Goal: Information Seeking & Learning: Understand process/instructions

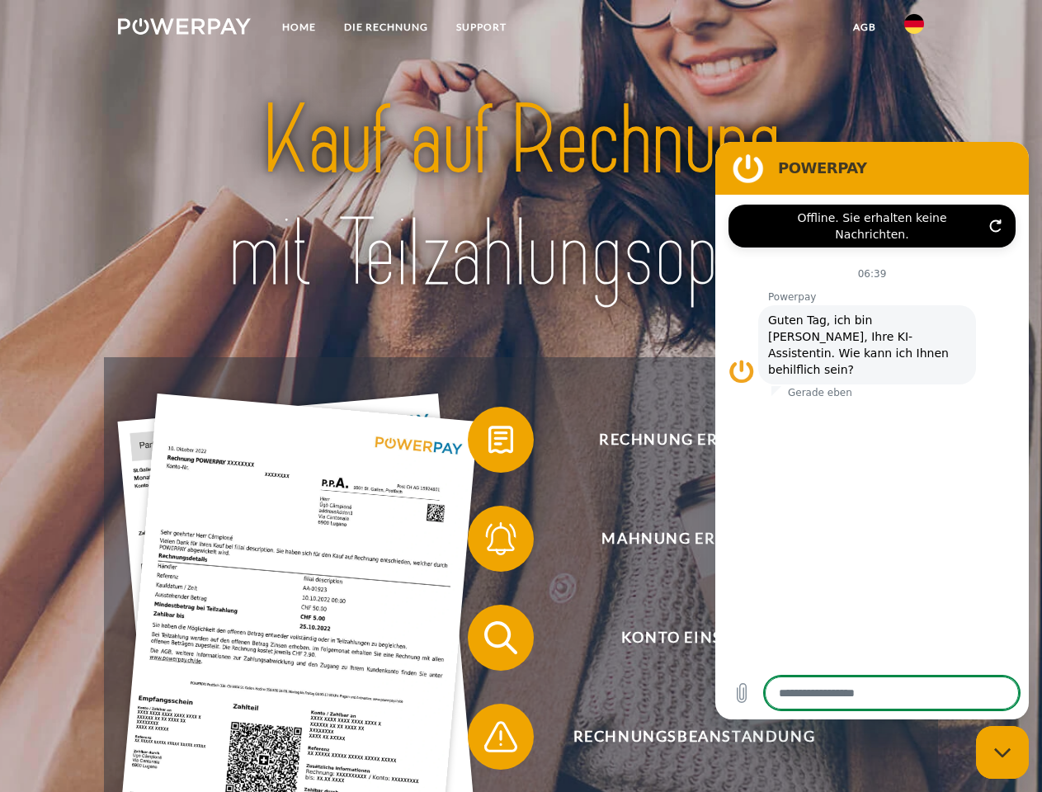
click at [184, 29] on img at bounding box center [184, 26] width 133 height 17
click at [914, 29] on img at bounding box center [914, 24] width 20 height 20
click at [864, 27] on link "agb" at bounding box center [864, 27] width 51 height 30
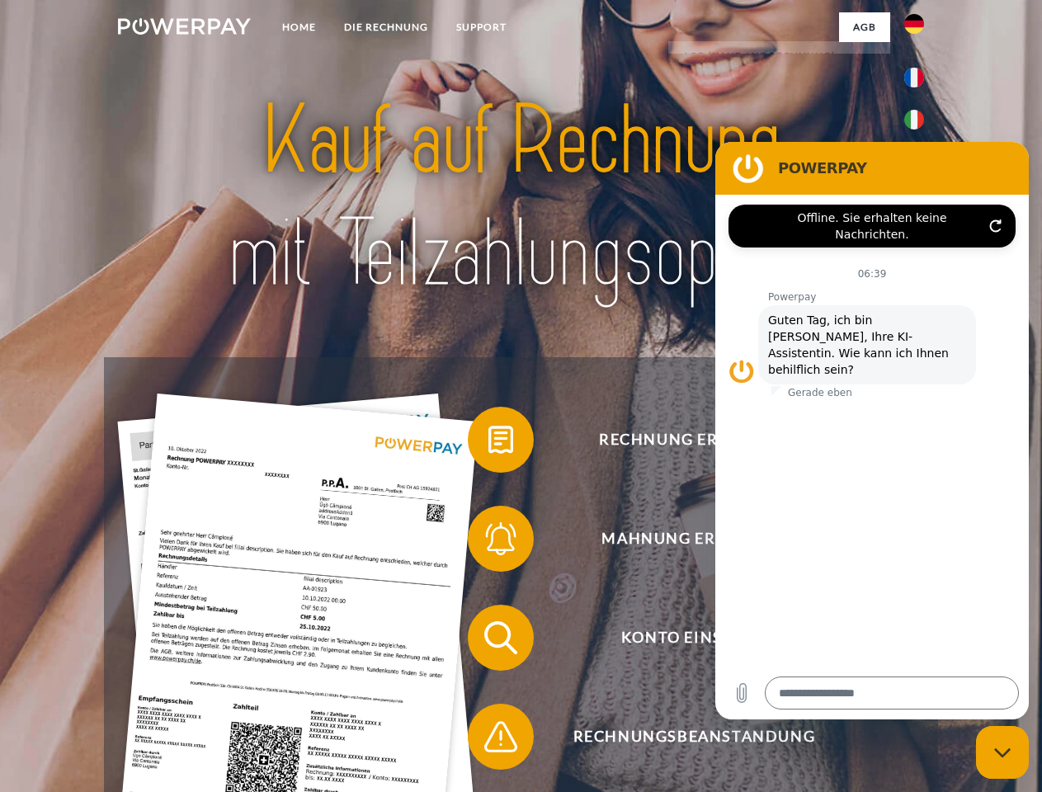
click at [488, 443] on span at bounding box center [476, 440] width 83 height 83
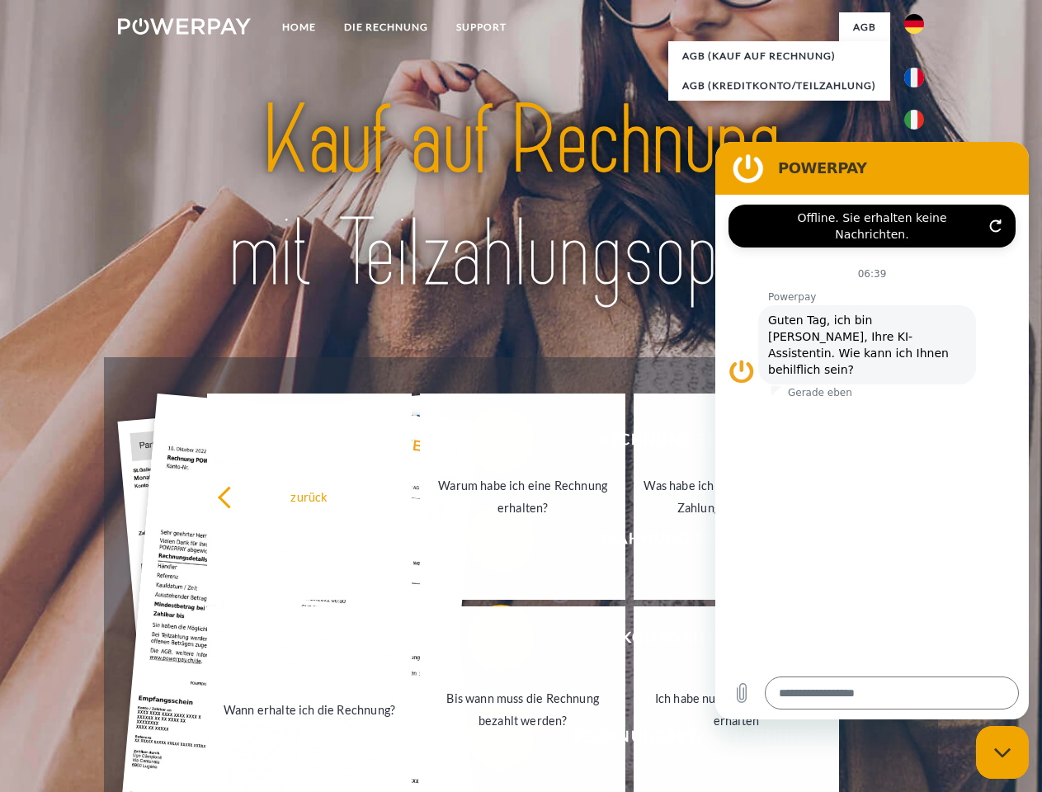
click at [488, 542] on div "zurück Warum habe ich eine Rechnung erhalten? Was habe ich noch offen, ist mein…" at bounding box center [524, 603] width 667 height 426
click at [488, 641] on link "Bis wann muss die Rechnung bezahlt werden?" at bounding box center [522, 709] width 205 height 206
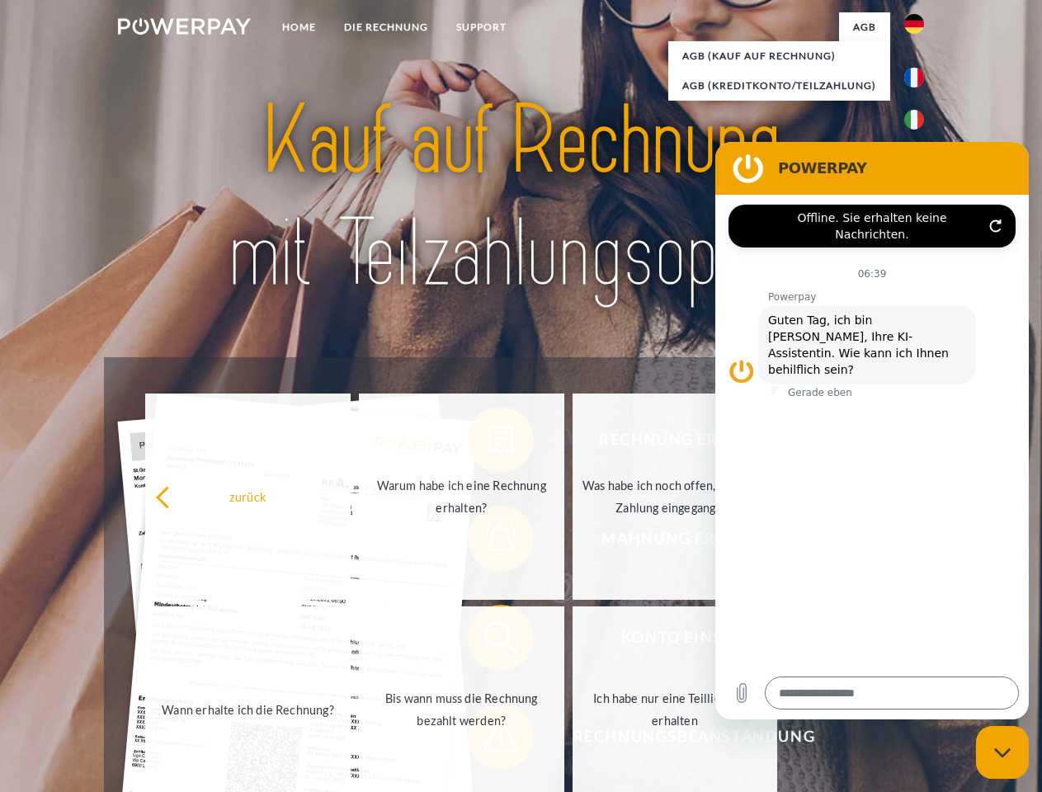
click at [488, 740] on span at bounding box center [476, 737] width 83 height 83
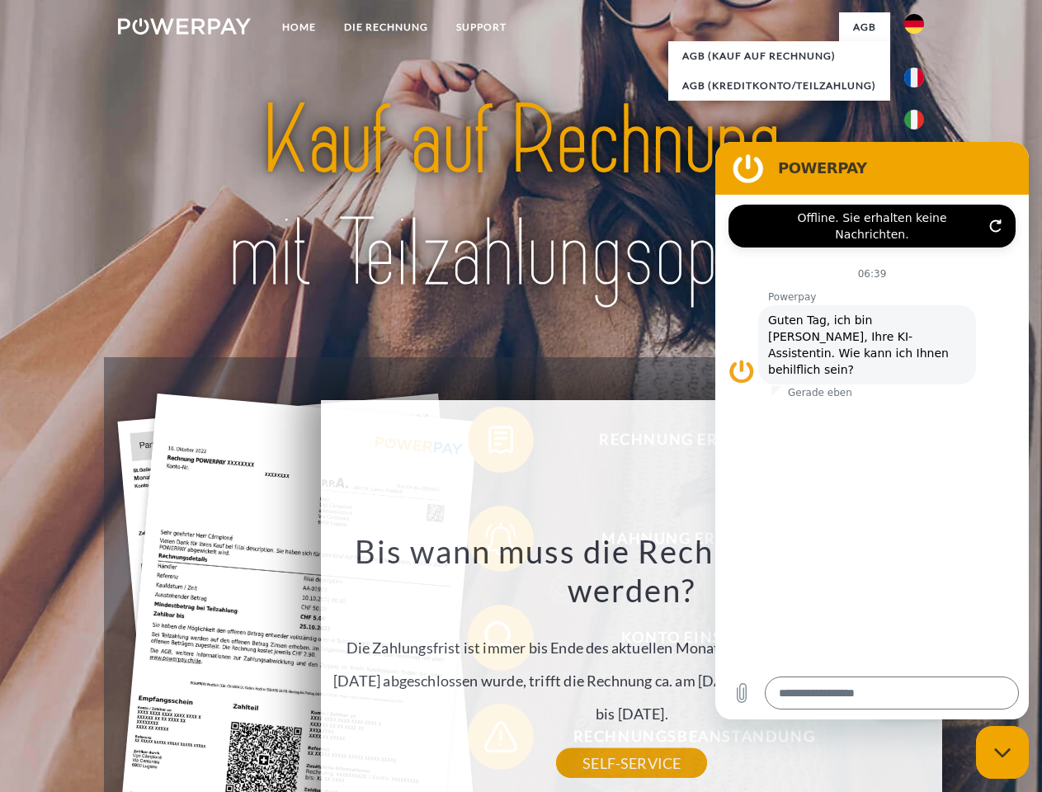
click at [1003, 753] on icon "Messaging-Fenster schließen" at bounding box center [1002, 753] width 17 height 11
type textarea "*"
